Goal: Complete application form

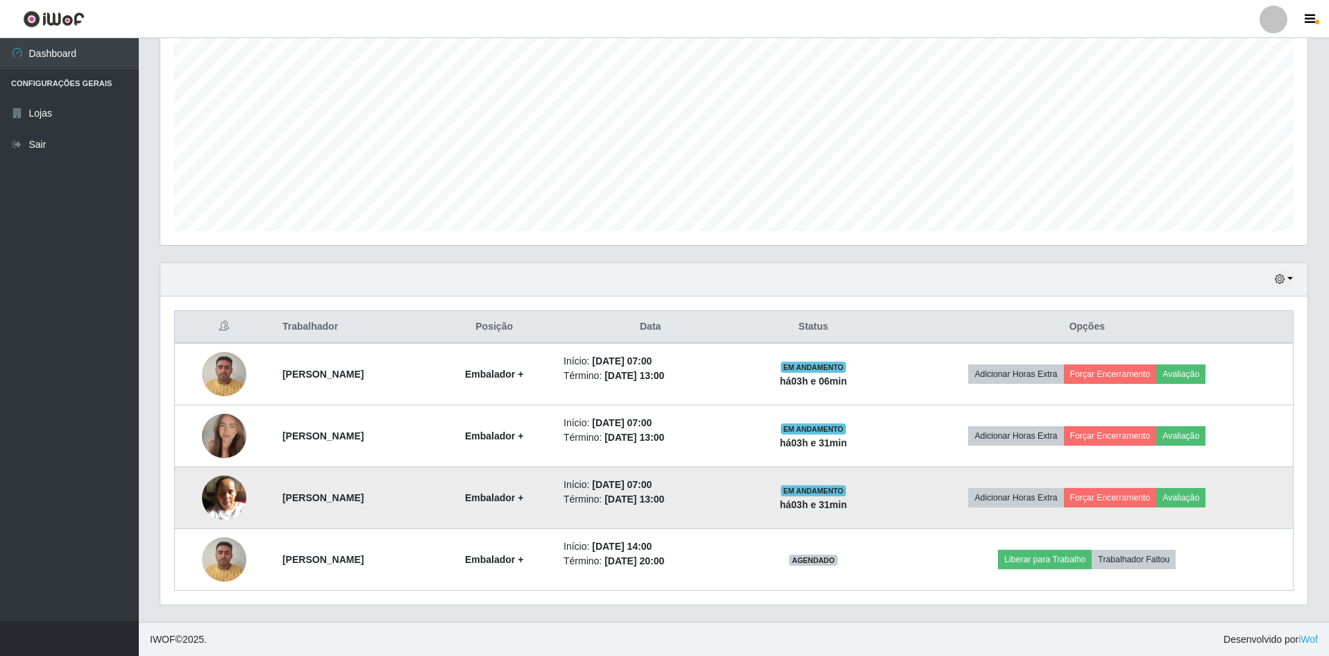
scroll to position [266, 0]
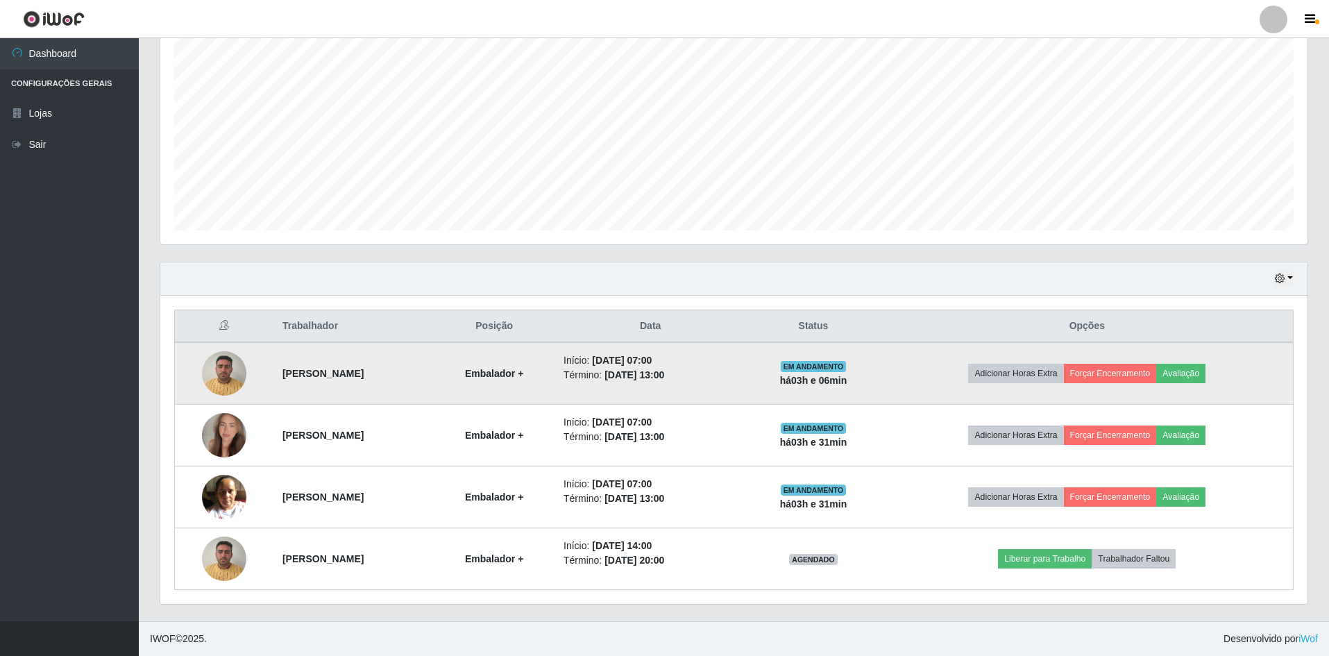
click at [208, 372] on img at bounding box center [224, 373] width 44 height 59
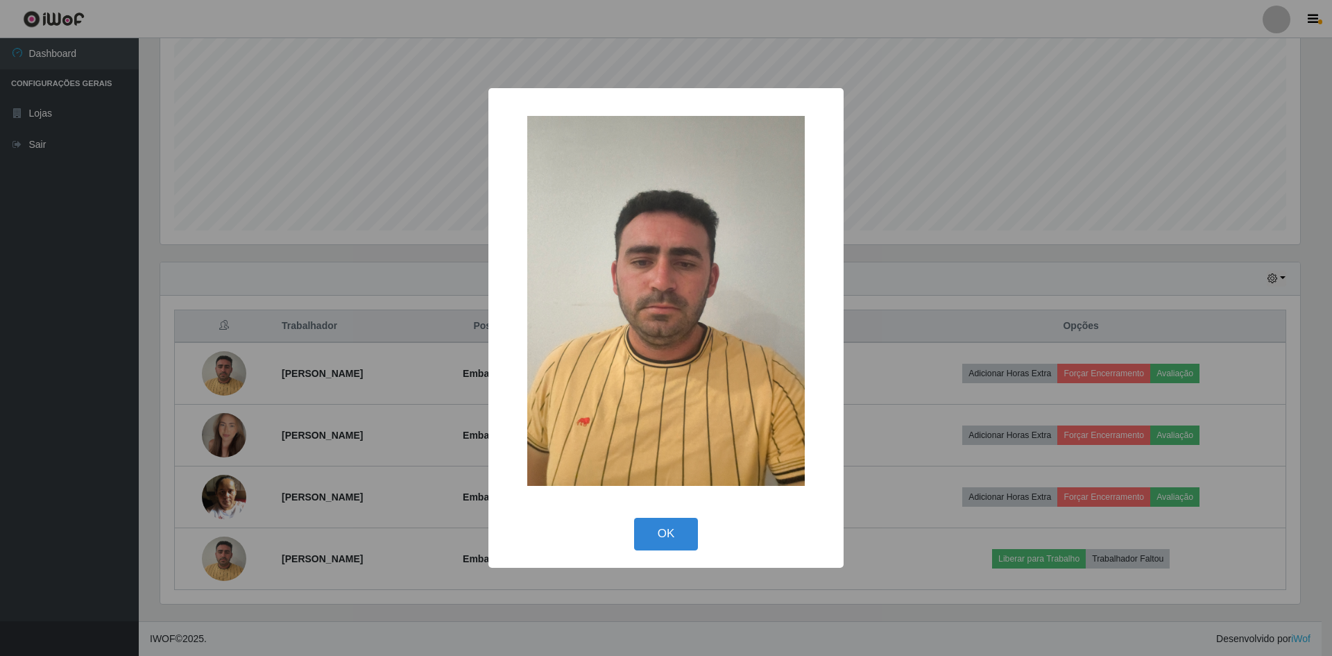
click at [911, 282] on div "× OK Cancel" at bounding box center [666, 328] width 1332 height 656
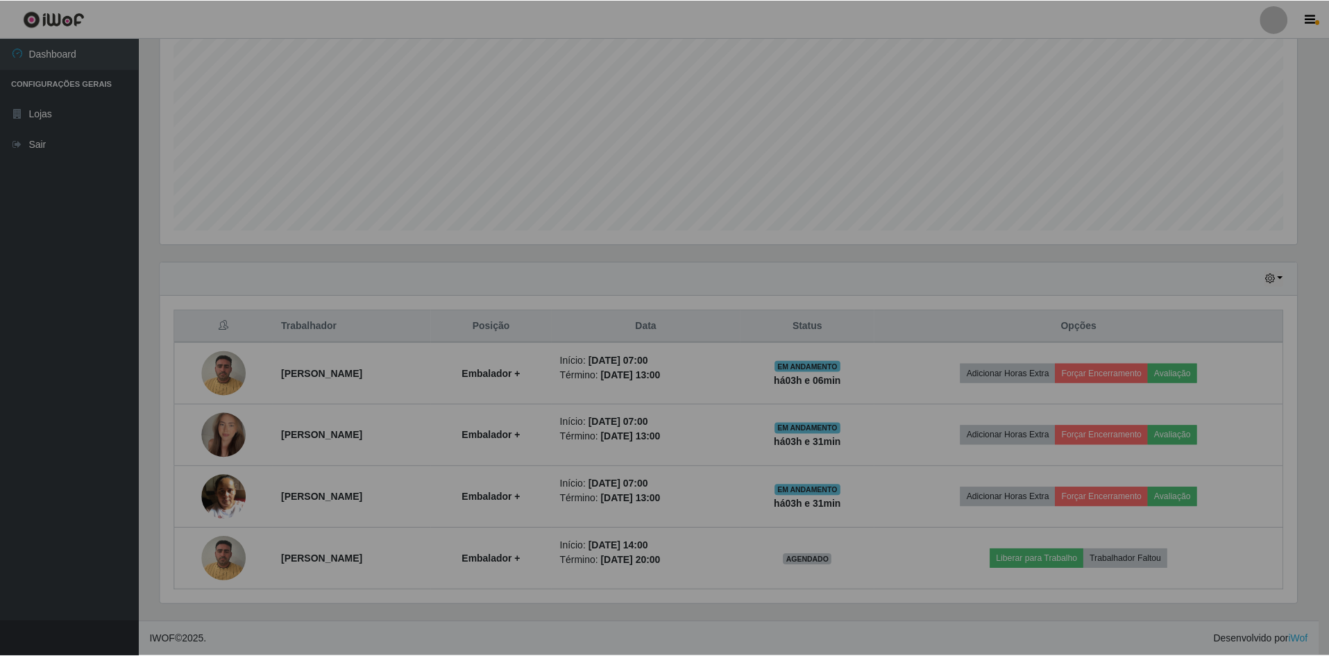
scroll to position [288, 1147]
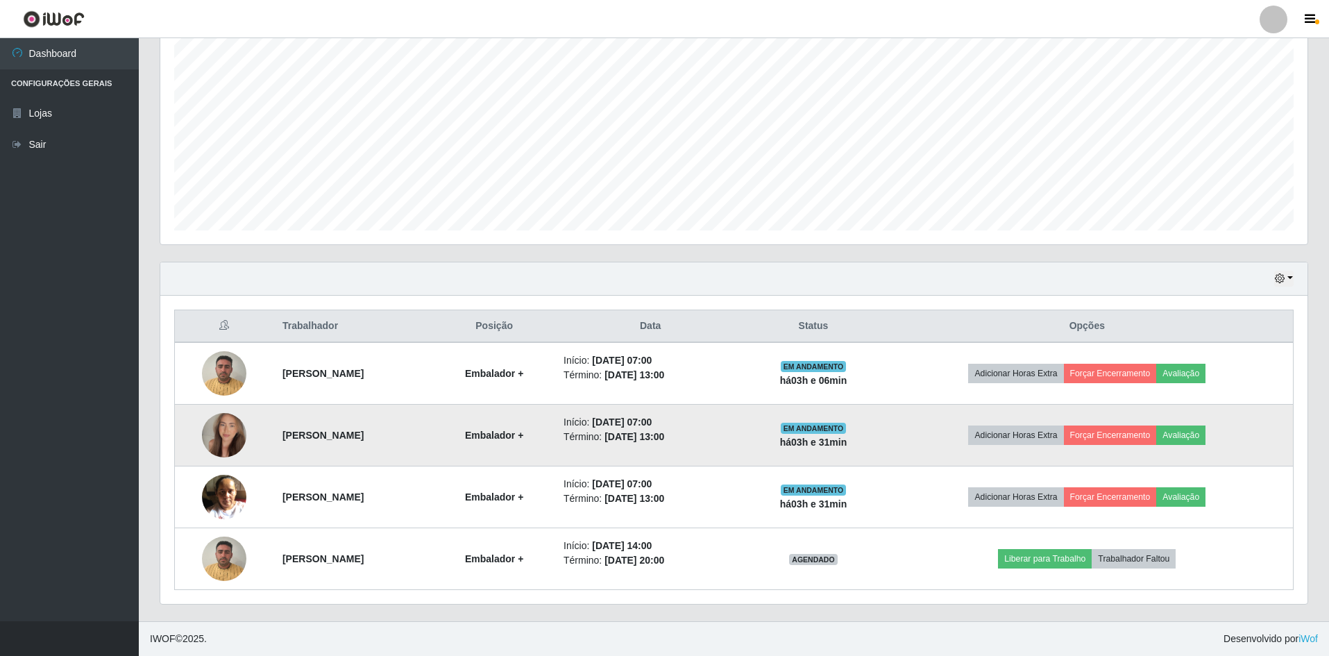
click at [215, 434] on img at bounding box center [224, 435] width 44 height 79
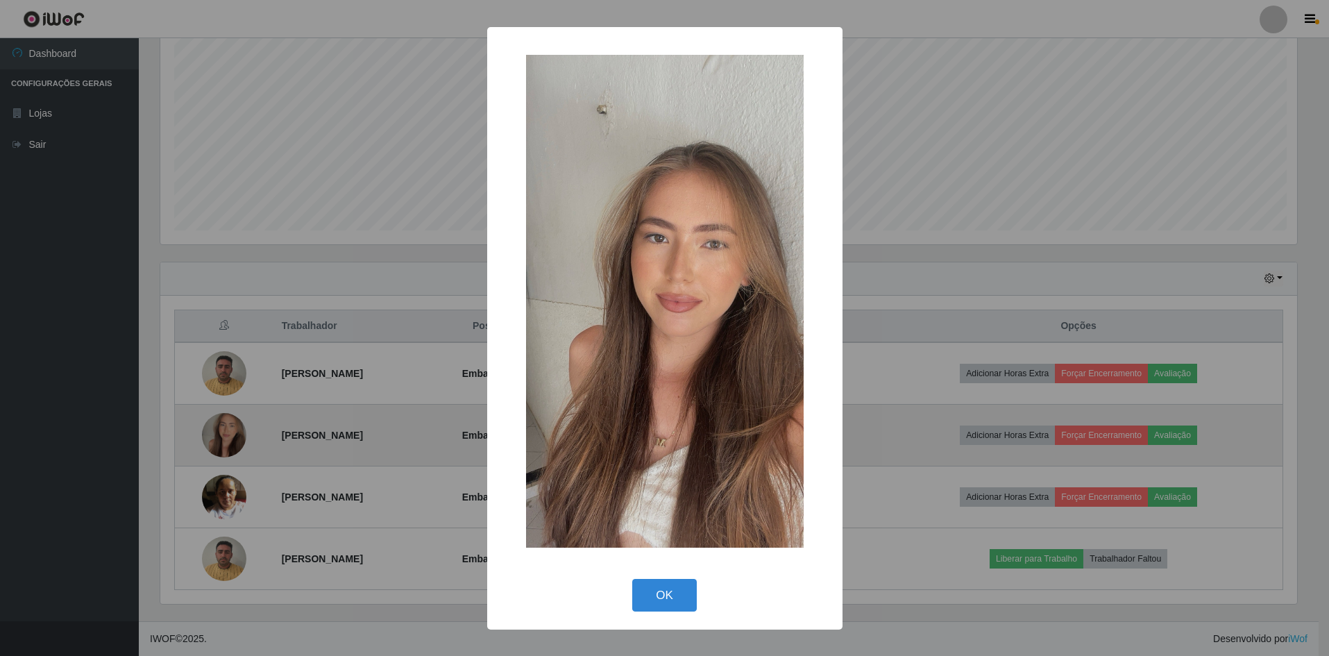
scroll to position [288, 1140]
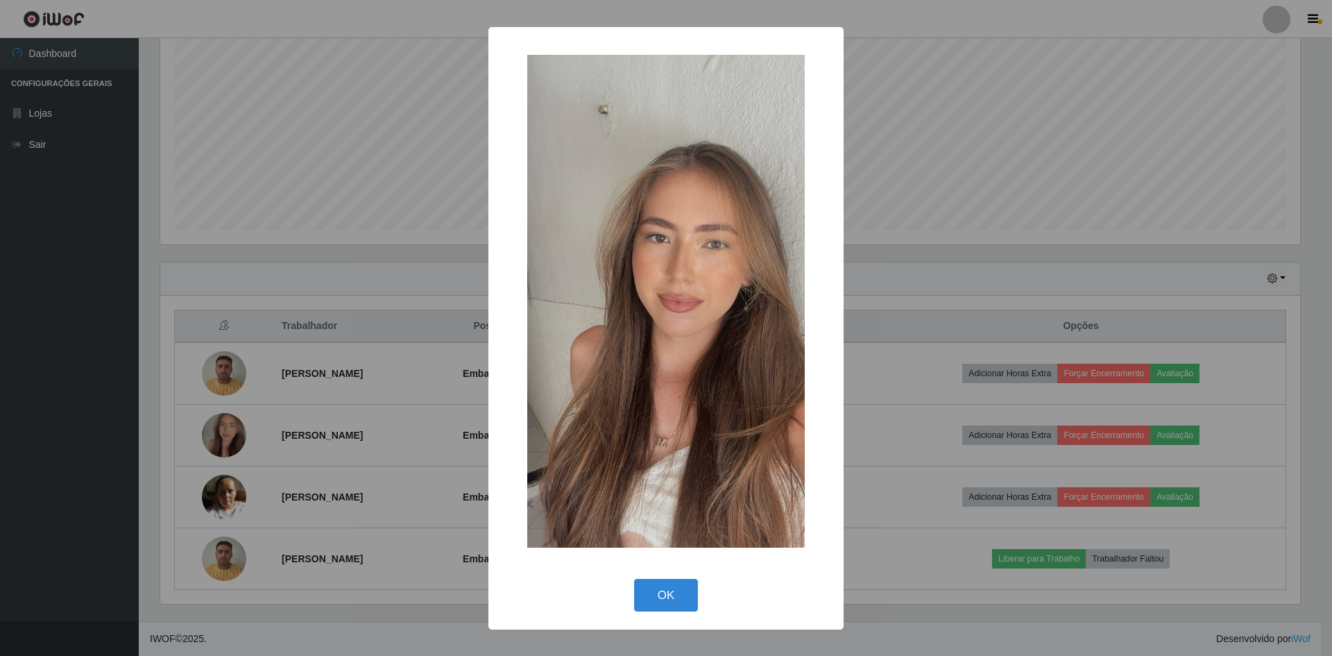
click at [1189, 259] on div "× OK Cancel" at bounding box center [666, 328] width 1332 height 656
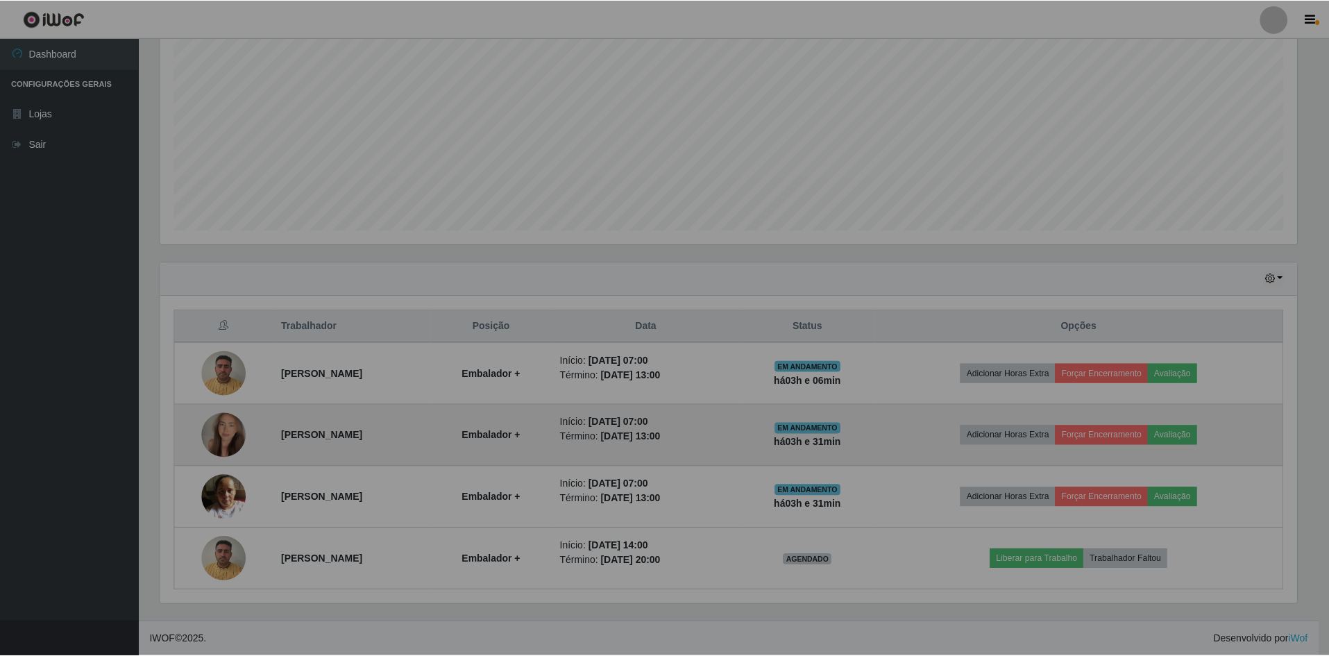
scroll to position [288, 1147]
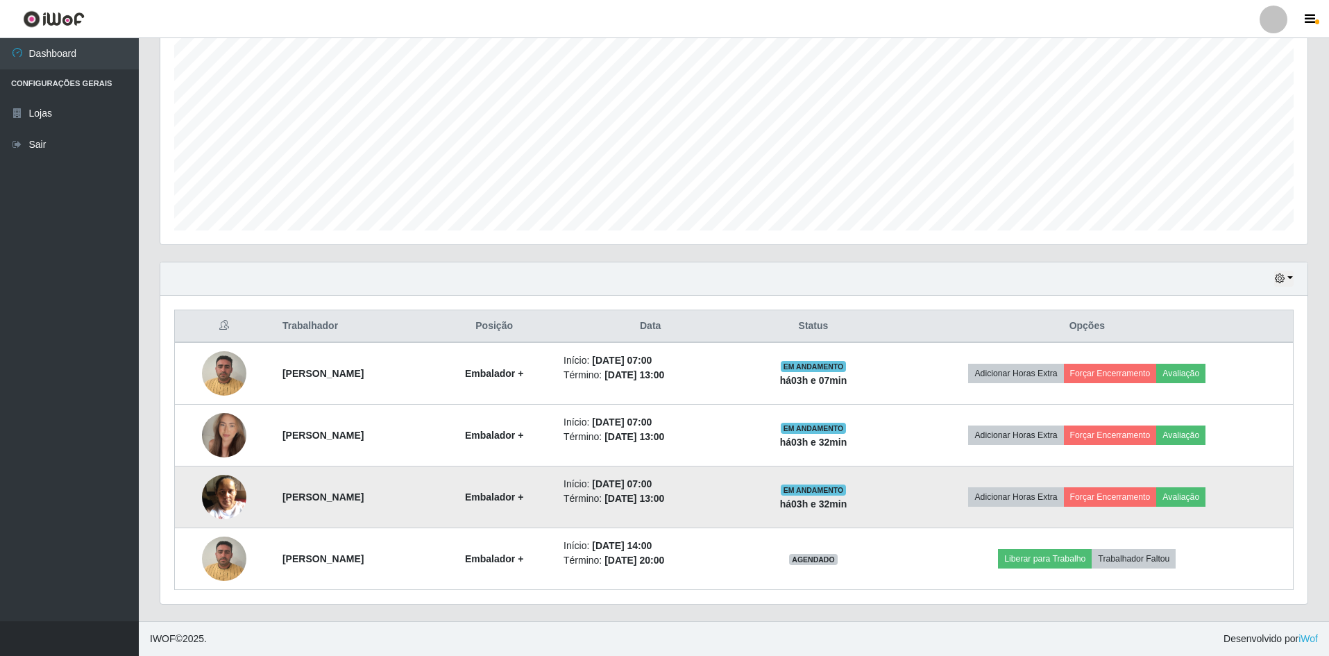
click at [213, 497] on img at bounding box center [224, 496] width 44 height 59
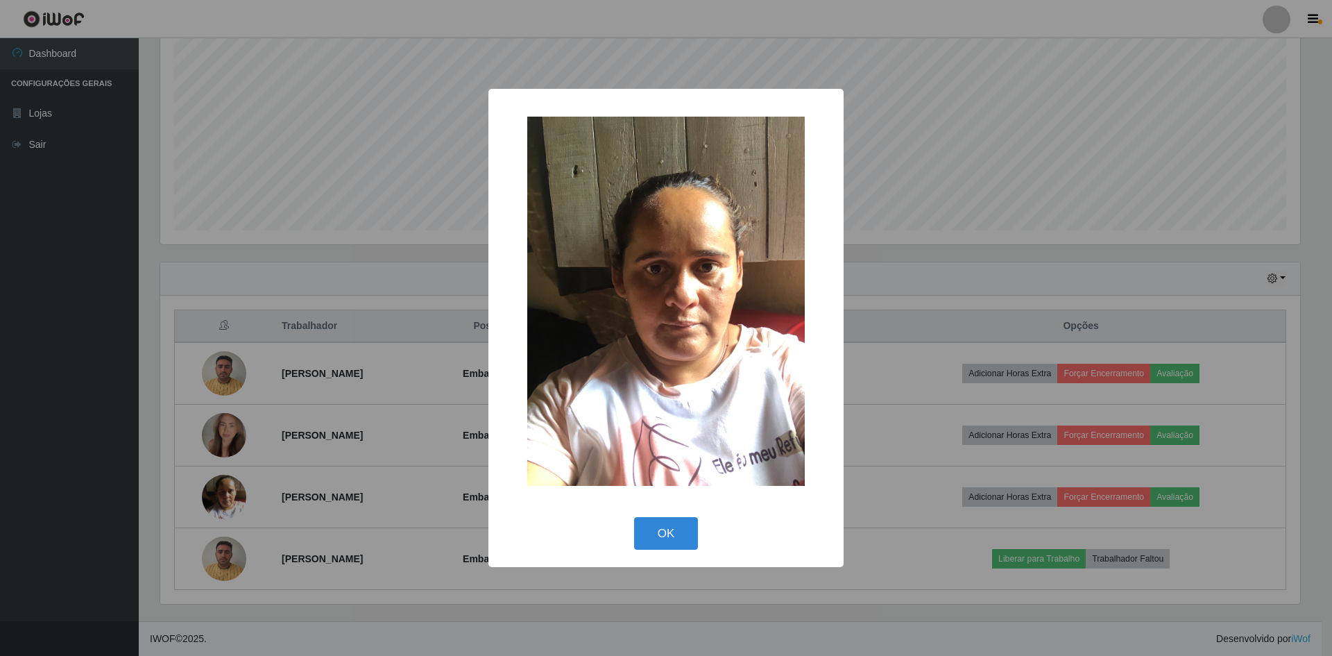
click at [1046, 258] on div "× OK Cancel" at bounding box center [666, 328] width 1332 height 656
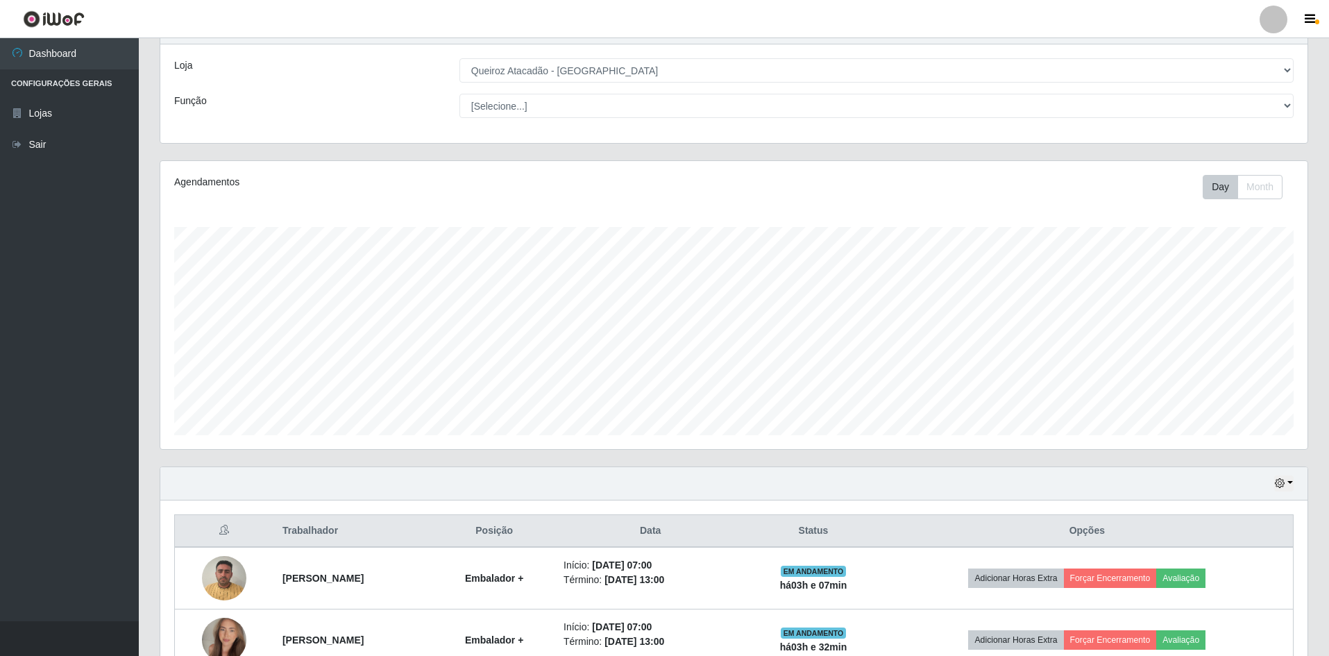
scroll to position [0, 0]
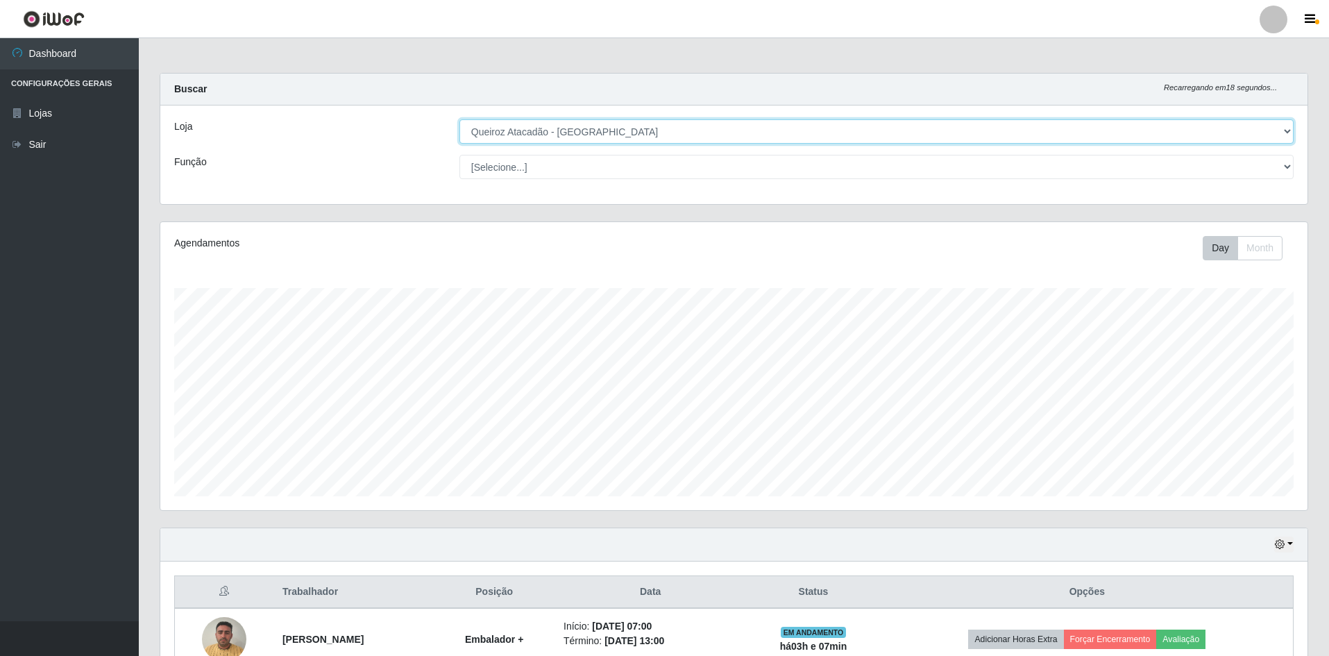
click at [629, 135] on select "[Selecione...] Hiper Queiroz - [GEOGRAPHIC_DATA] [GEOGRAPHIC_DATA] [GEOGRAPHIC_…" at bounding box center [876, 131] width 834 height 24
click at [459, 119] on select "[Selecione...] Hiper Queiroz - [GEOGRAPHIC_DATA] [GEOGRAPHIC_DATA] [GEOGRAPHIC_…" at bounding box center [876, 131] width 834 height 24
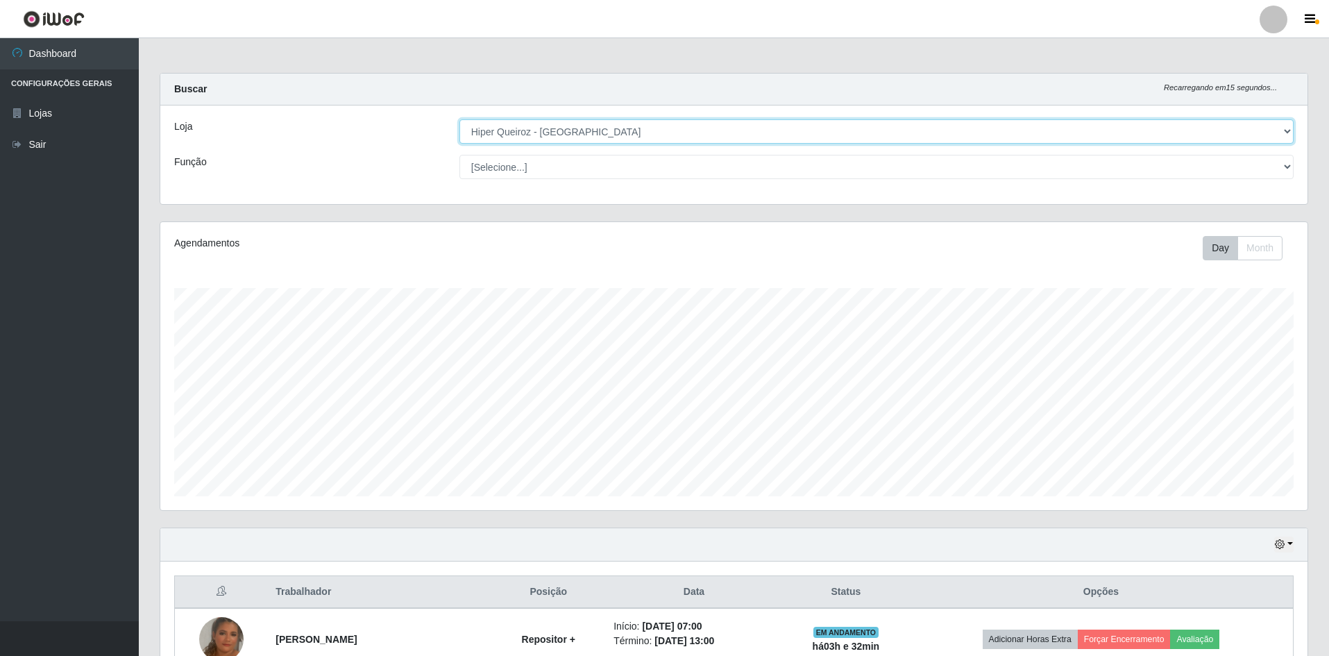
click at [600, 128] on select "[Selecione...] Hiper Queiroz - [GEOGRAPHIC_DATA] [GEOGRAPHIC_DATA] [GEOGRAPHIC_…" at bounding box center [876, 131] width 834 height 24
click at [459, 119] on select "[Selecione...] Hiper Queiroz - [GEOGRAPHIC_DATA] [GEOGRAPHIC_DATA] [GEOGRAPHIC_…" at bounding box center [876, 131] width 834 height 24
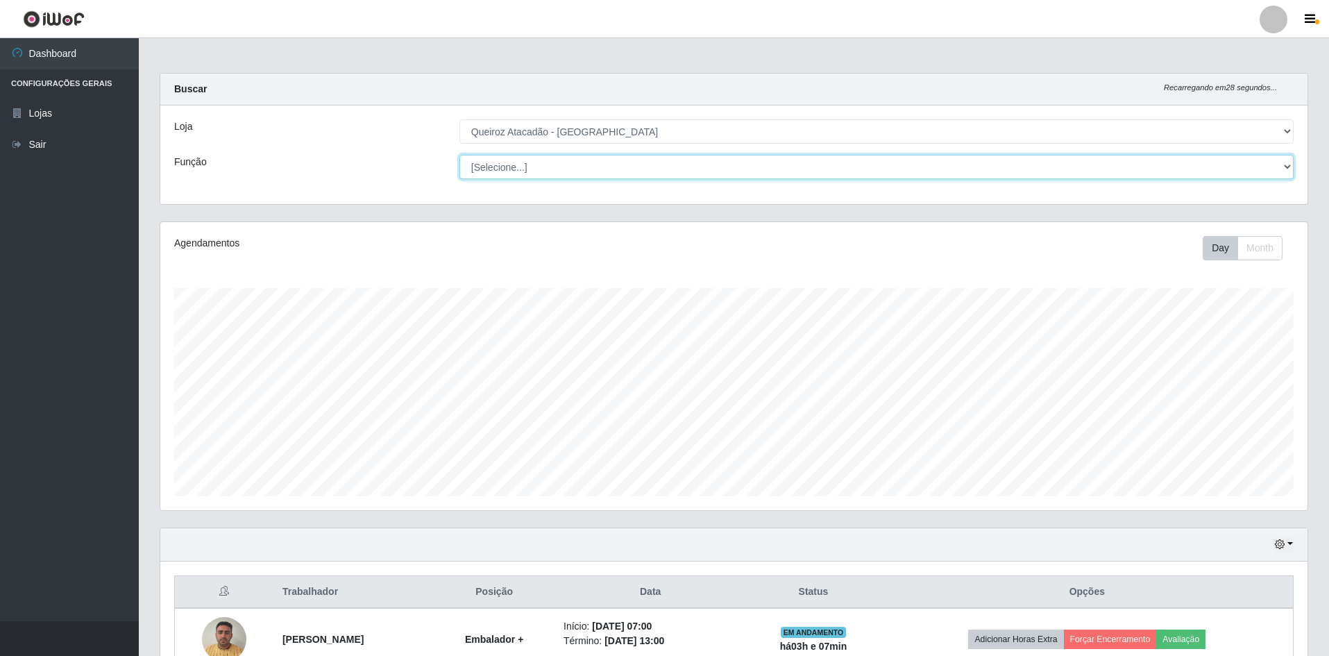
click at [597, 169] on select "[Selecione...] ASG ASG + ASG ++ Embalador Embalador + Embalador ++ Operador de …" at bounding box center [876, 167] width 834 height 24
click at [459, 155] on select "[Selecione...] ASG ASG + ASG ++ Embalador Embalador + Embalador ++ Operador de …" at bounding box center [876, 167] width 834 height 24
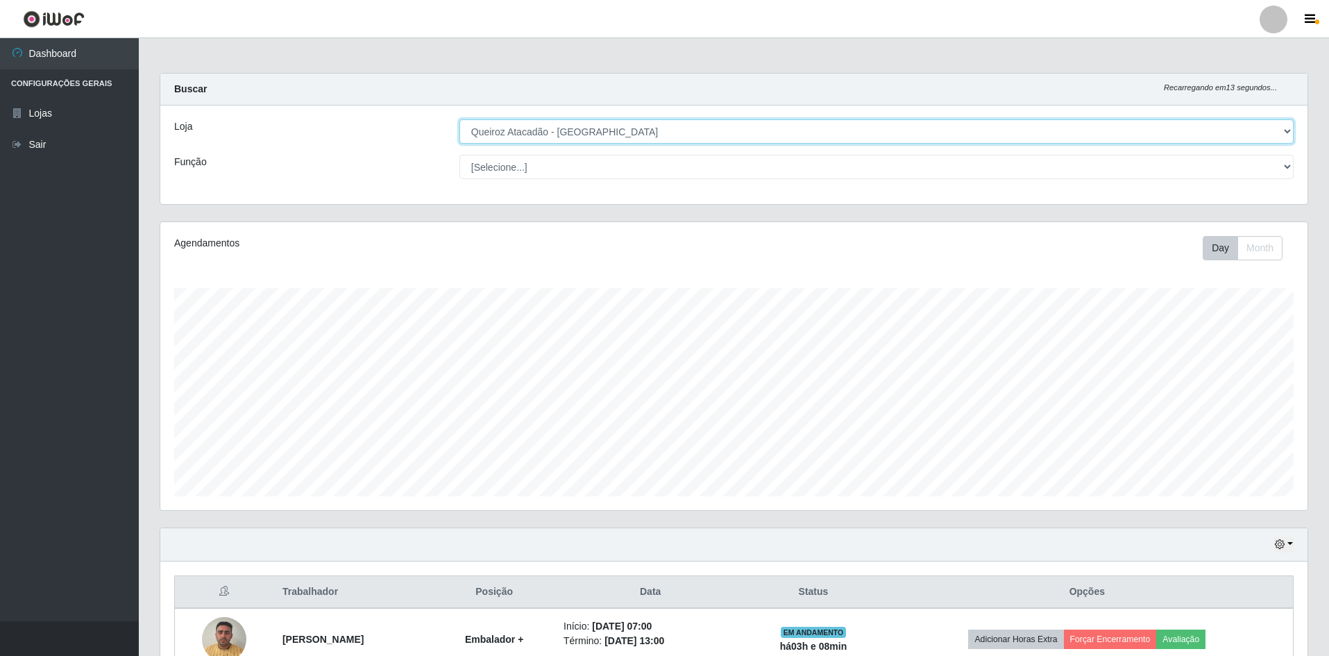
click at [636, 128] on select "[Selecione...] Hiper Queiroz - [GEOGRAPHIC_DATA] [GEOGRAPHIC_DATA] [GEOGRAPHIC_…" at bounding box center [876, 131] width 834 height 24
click at [459, 119] on select "[Selecione...] Hiper Queiroz - [GEOGRAPHIC_DATA] [GEOGRAPHIC_DATA] [GEOGRAPHIC_…" at bounding box center [876, 131] width 834 height 24
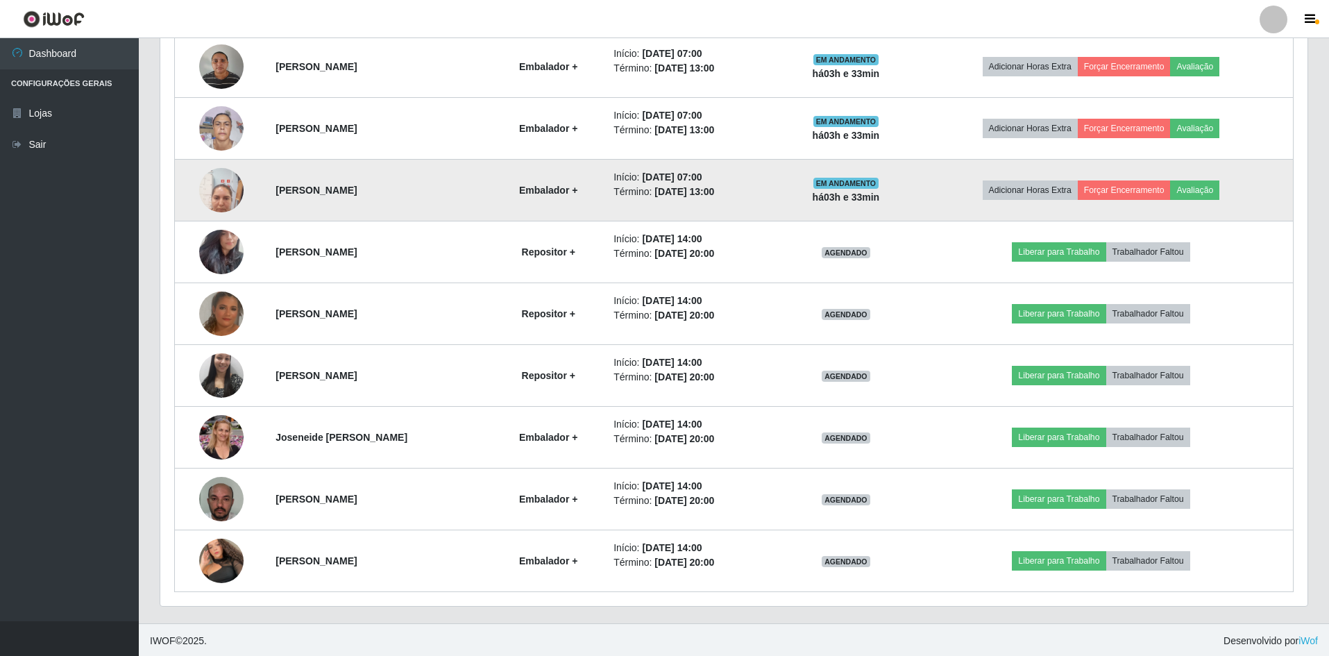
scroll to position [822, 0]
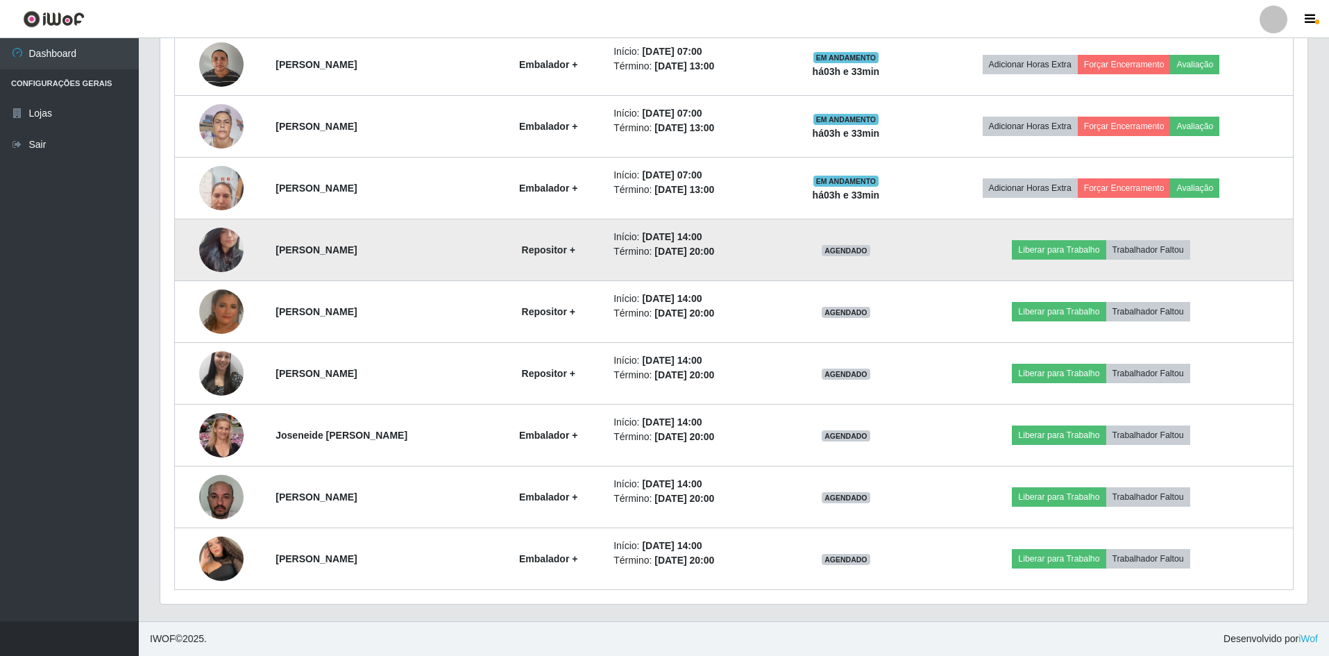
click at [217, 248] on img at bounding box center [221, 249] width 44 height 79
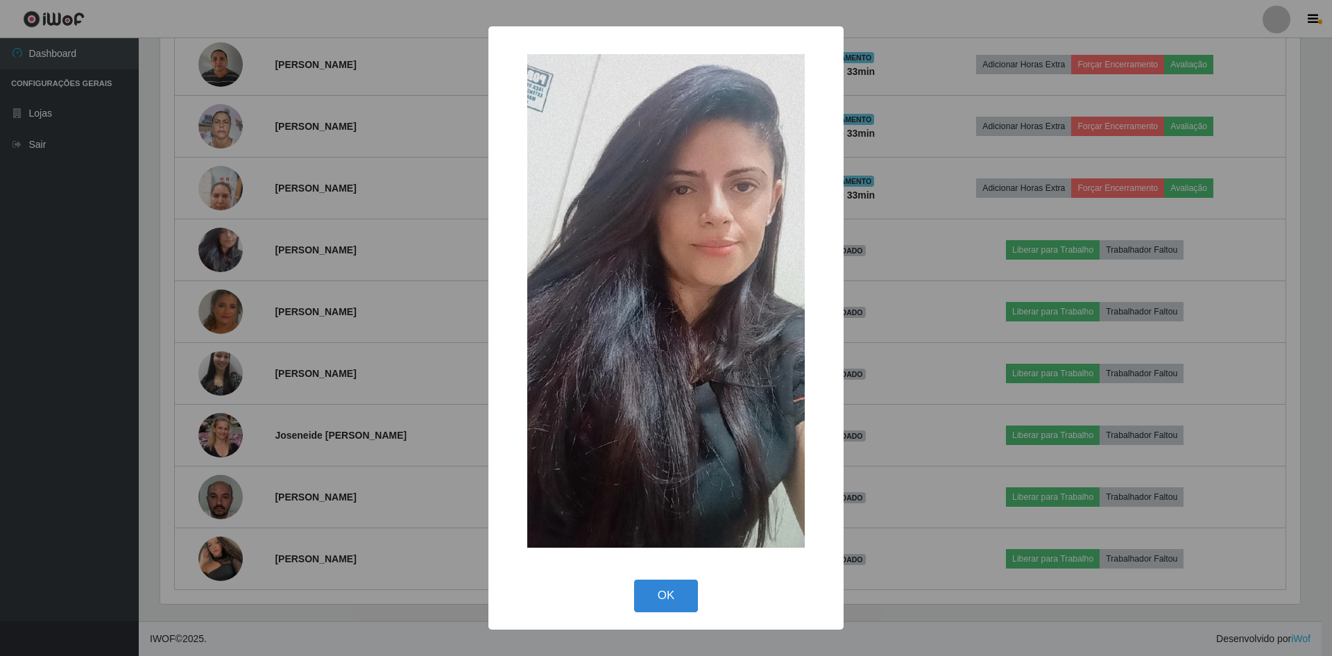
click at [432, 264] on div "× OK Cancel" at bounding box center [666, 328] width 1332 height 656
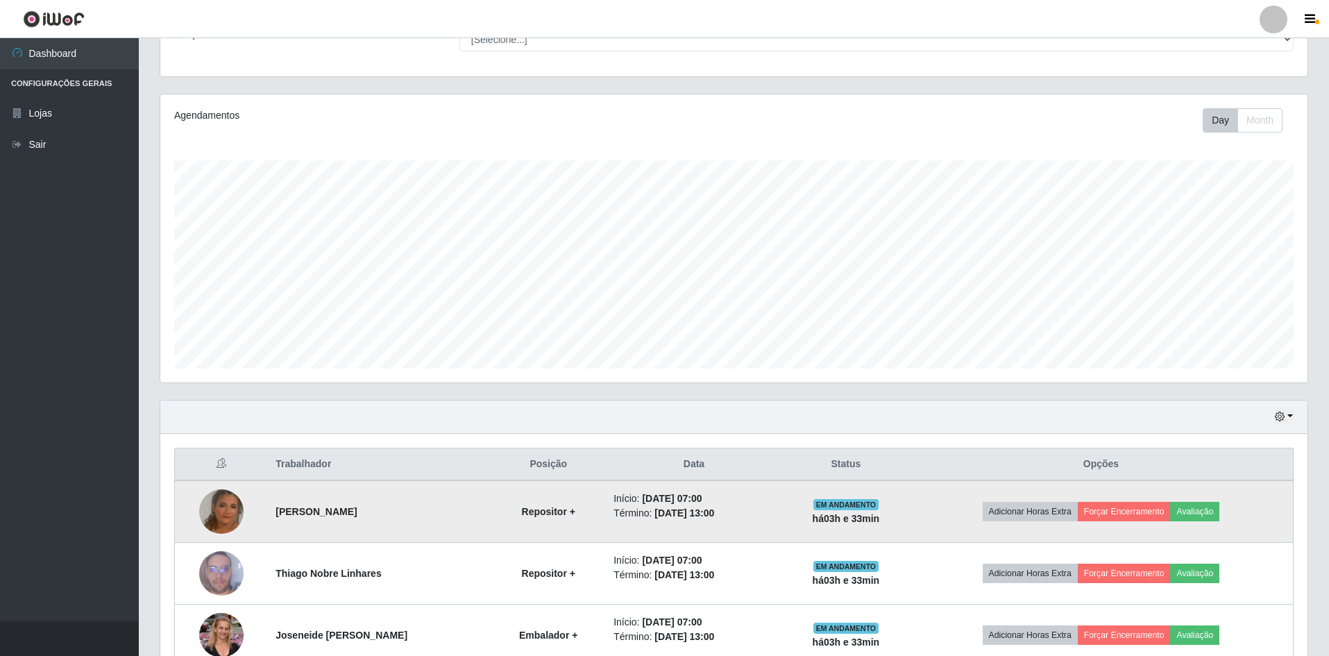
scroll to position [0, 0]
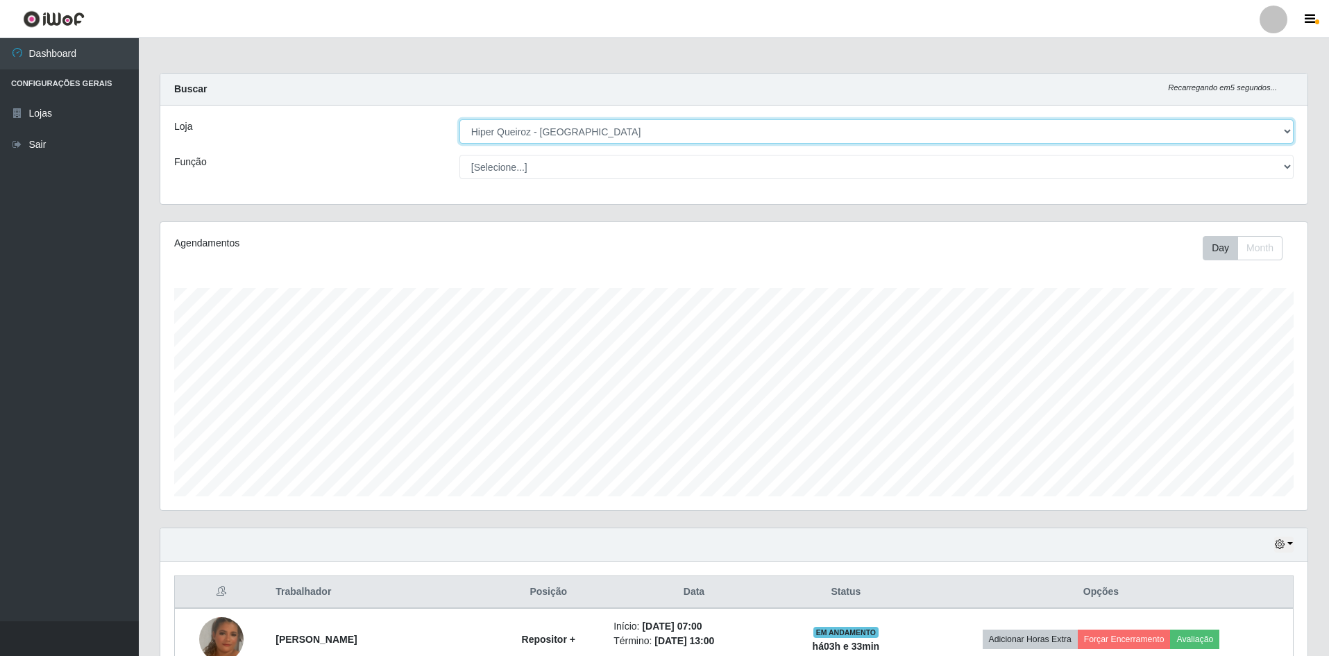
click at [552, 134] on select "[Selecione...] Hiper Queiroz - [GEOGRAPHIC_DATA] [GEOGRAPHIC_DATA] [GEOGRAPHIC_…" at bounding box center [876, 131] width 834 height 24
select select "517"
click at [459, 119] on select "[Selecione...] Hiper Queiroz - [GEOGRAPHIC_DATA] [GEOGRAPHIC_DATA] [GEOGRAPHIC_…" at bounding box center [876, 131] width 834 height 24
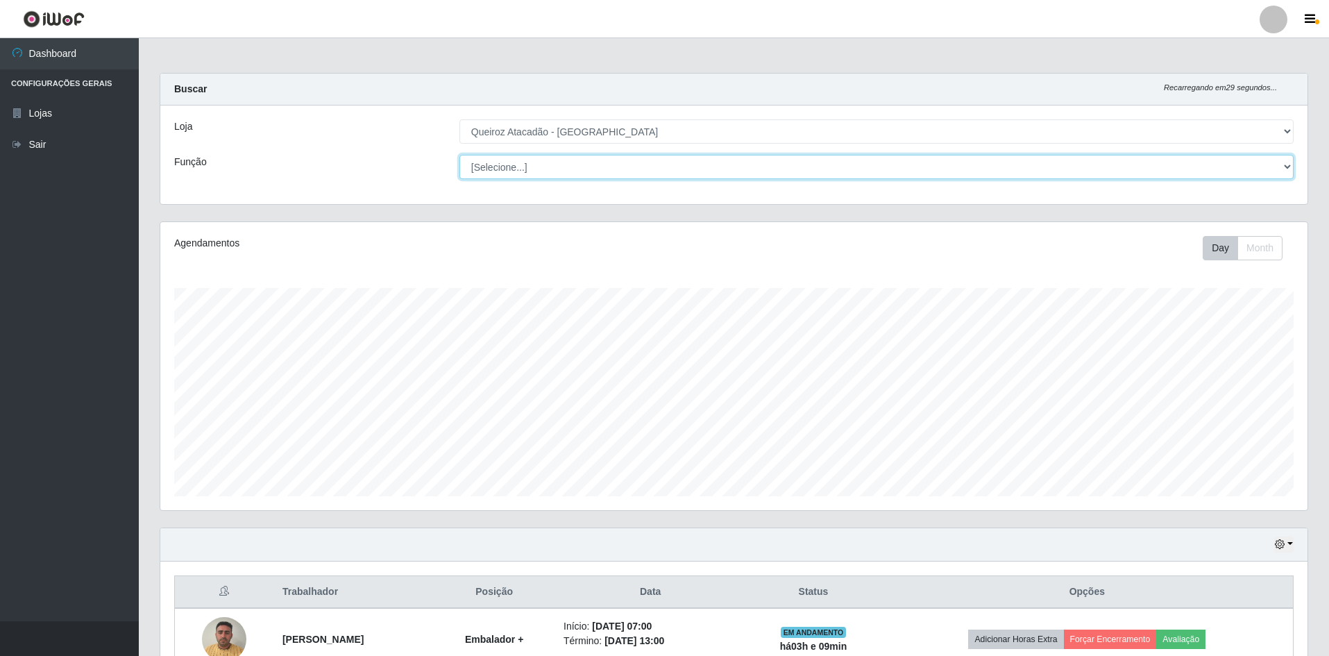
click at [551, 171] on select "[Selecione...] ASG ASG + ASG ++ Embalador Embalador + Embalador ++ Operador de …" at bounding box center [876, 167] width 834 height 24
click at [459, 155] on select "[Selecione...] ASG ASG + ASG ++ Embalador Embalador + Embalador ++ Operador de …" at bounding box center [876, 167] width 834 height 24
